Goal: Find specific page/section

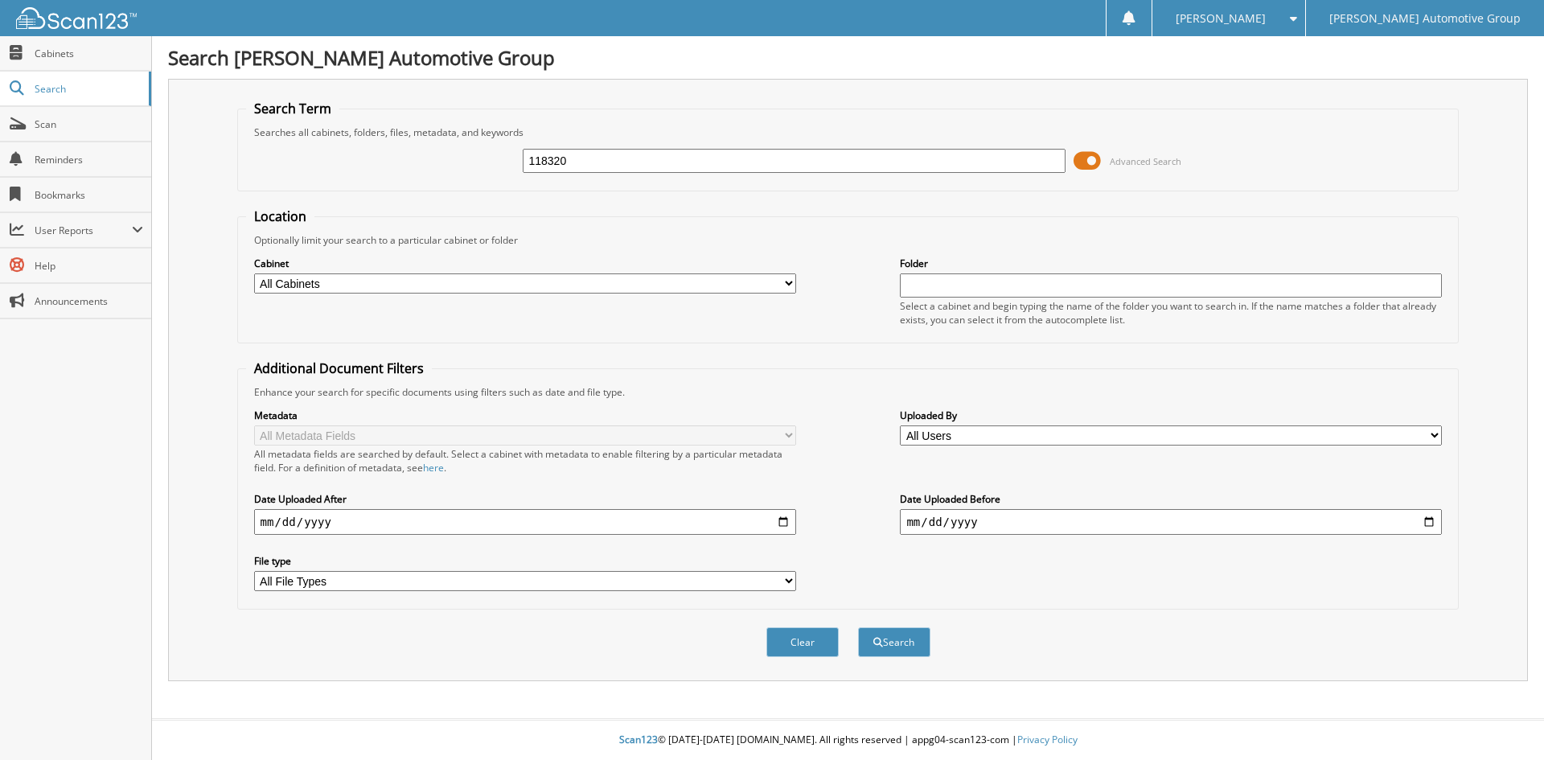
type input "118320"
click at [858, 627] on button "Search" at bounding box center [894, 642] width 72 height 30
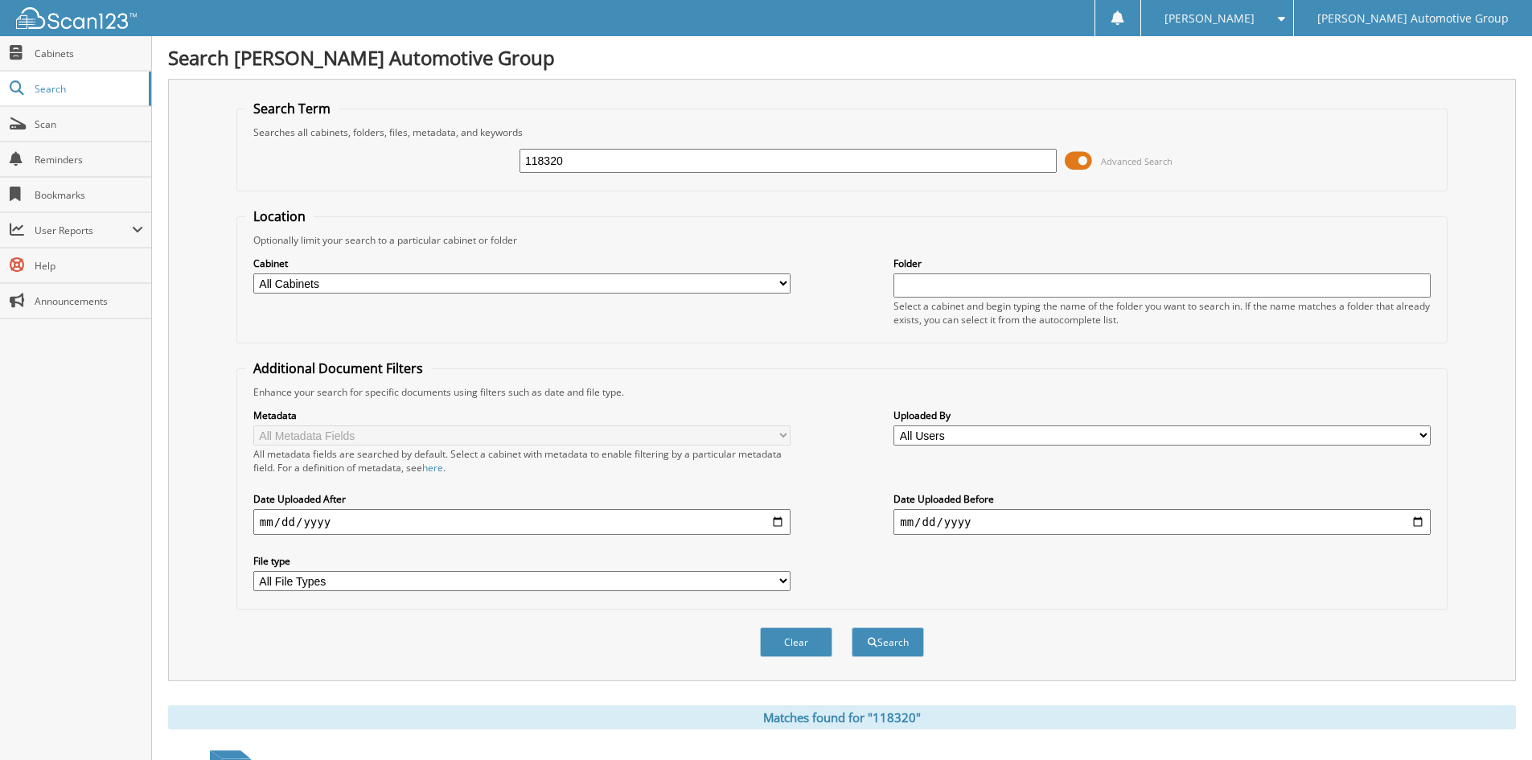
scroll to position [139, 0]
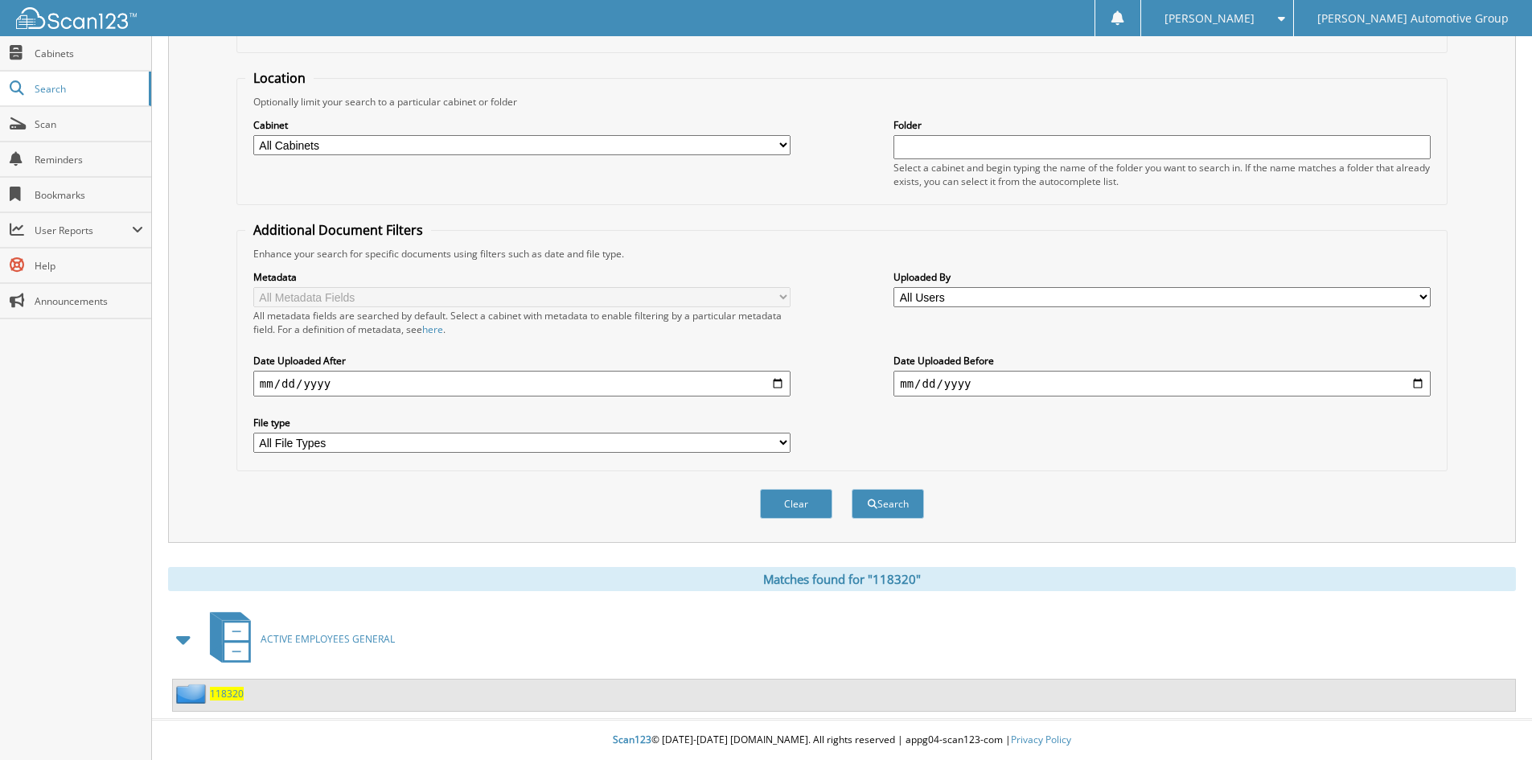
click at [230, 696] on span "118320" at bounding box center [227, 694] width 34 height 14
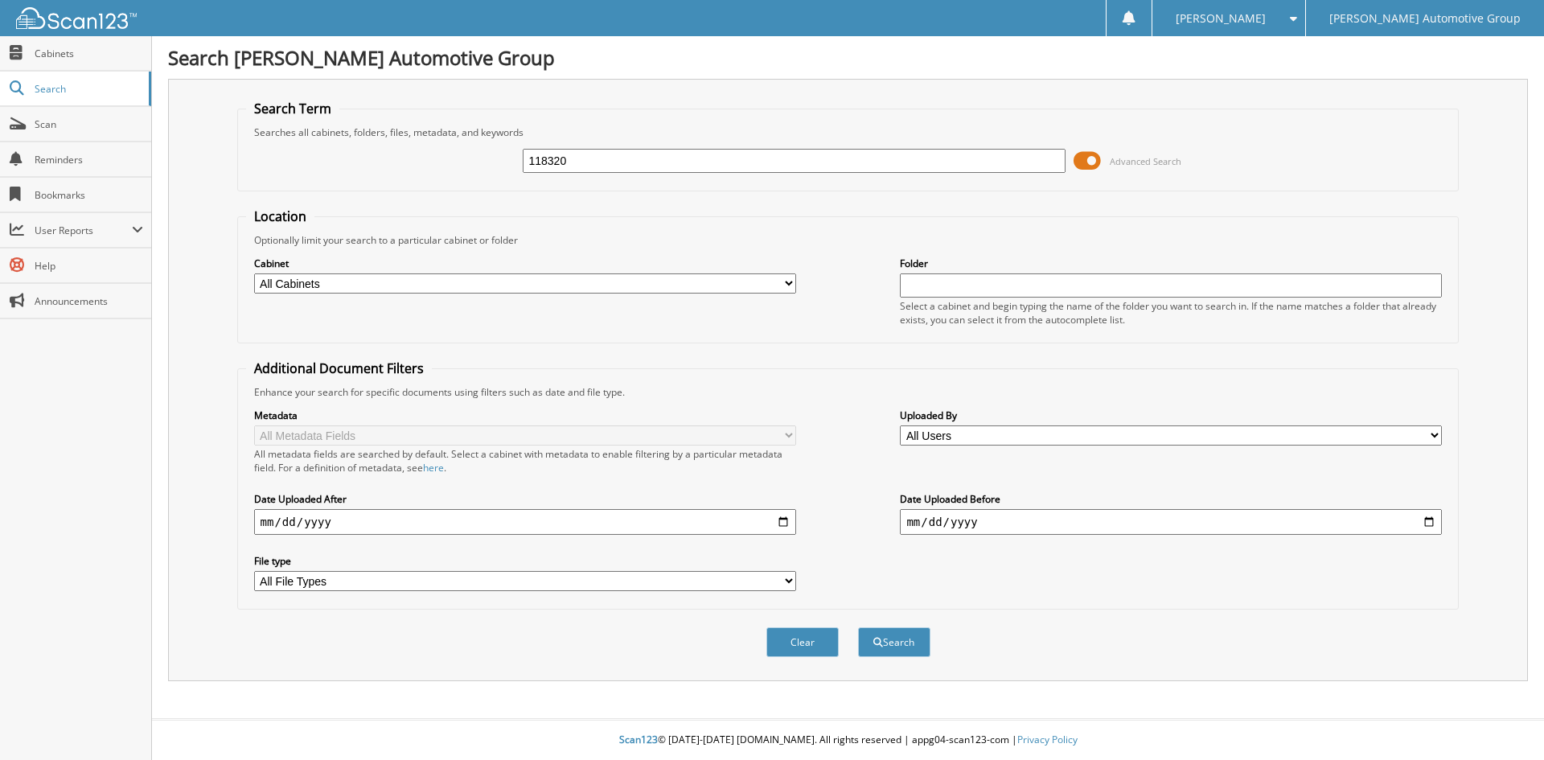
type input "118320"
click at [858, 627] on button "Search" at bounding box center [894, 642] width 72 height 30
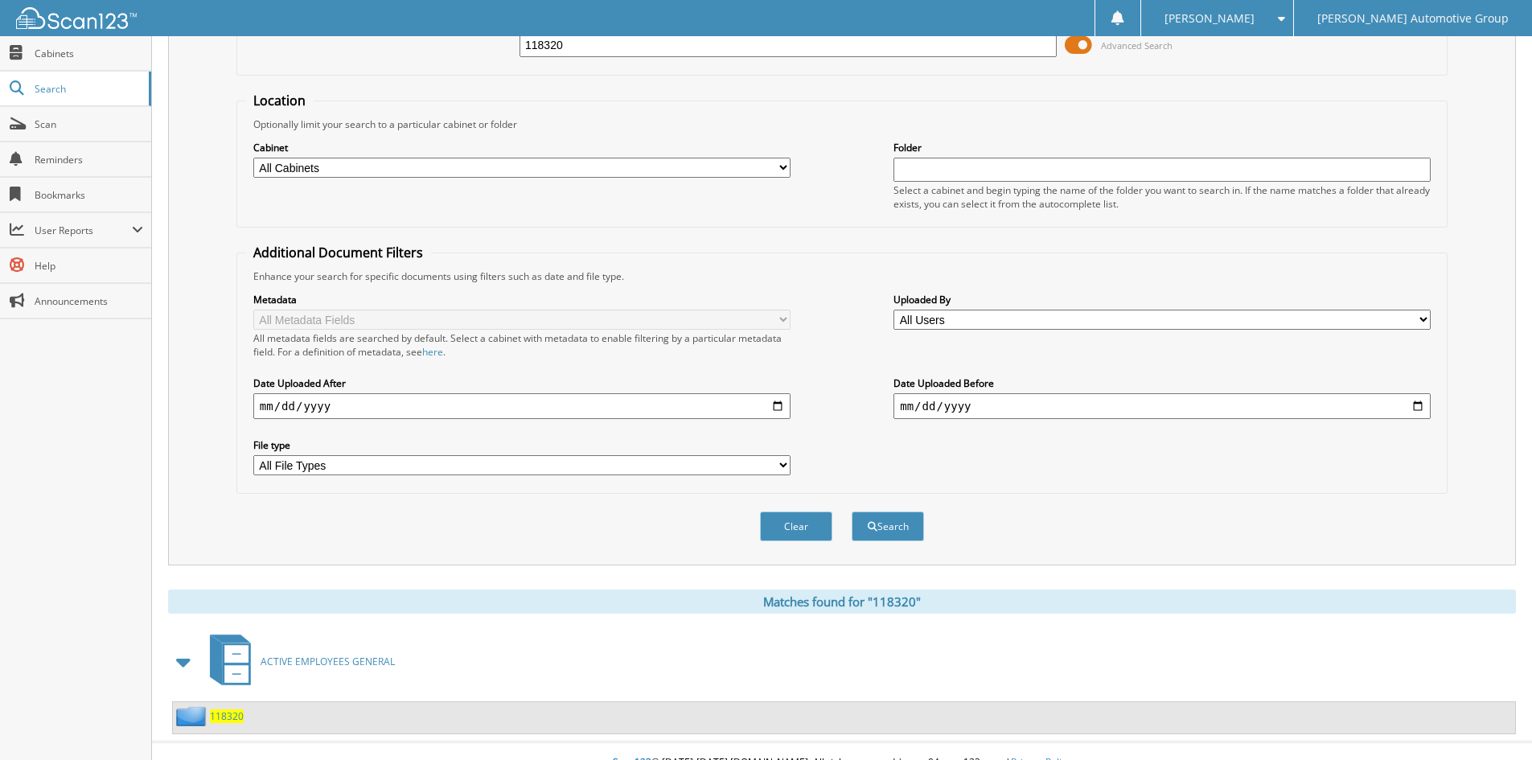
scroll to position [139, 0]
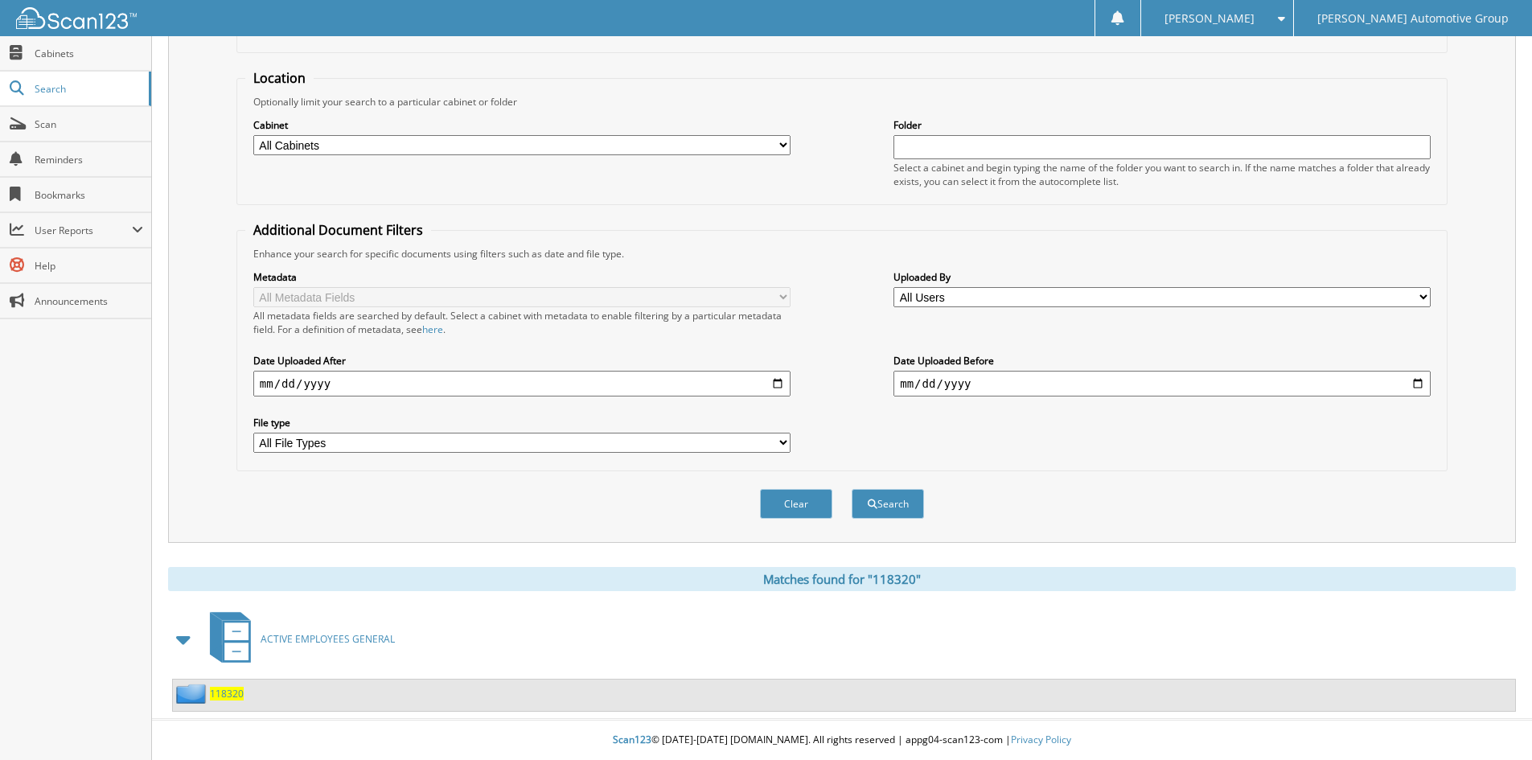
click at [232, 687] on span "118320" at bounding box center [227, 694] width 34 height 14
